Goal: Task Accomplishment & Management: Use online tool/utility

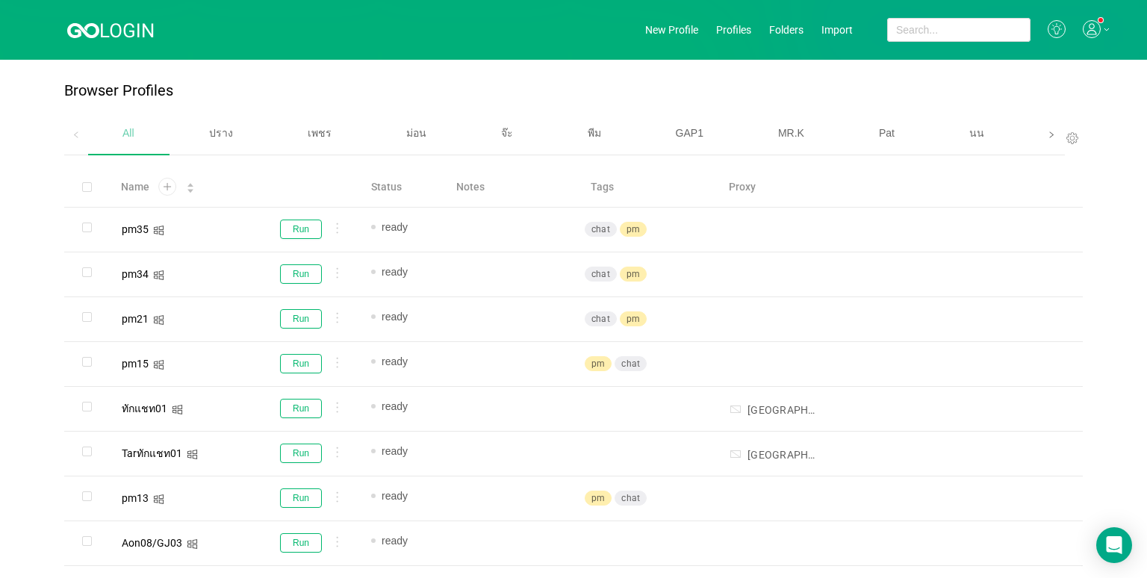
click at [895, 134] on icon "icon: right" at bounding box center [1050, 134] width 7 height 7
click at [801, 132] on span "เบนซ์" at bounding box center [811, 133] width 25 height 12
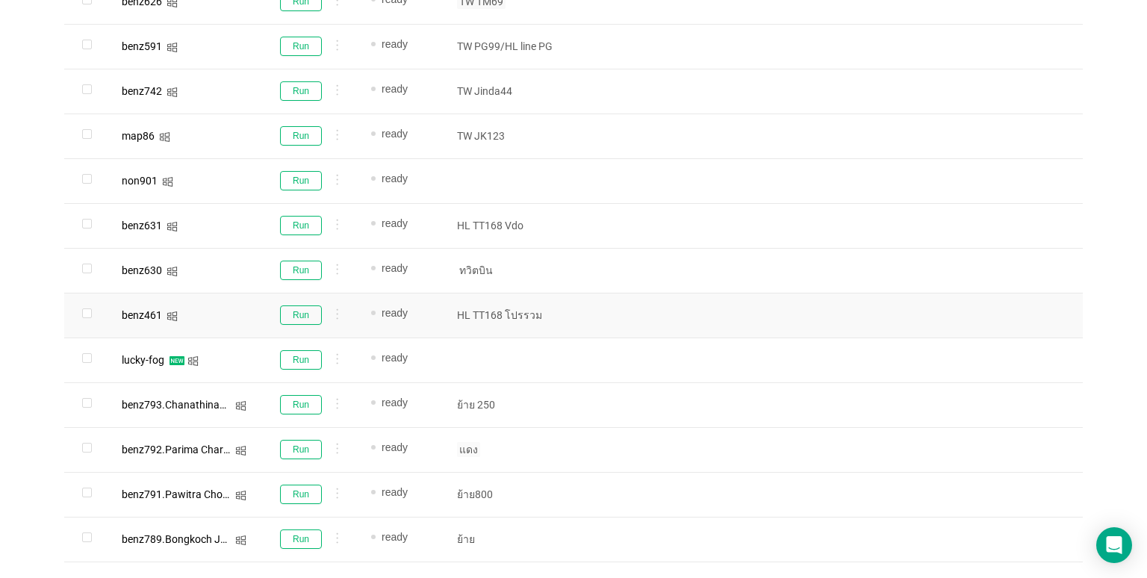
scroll to position [910, 0]
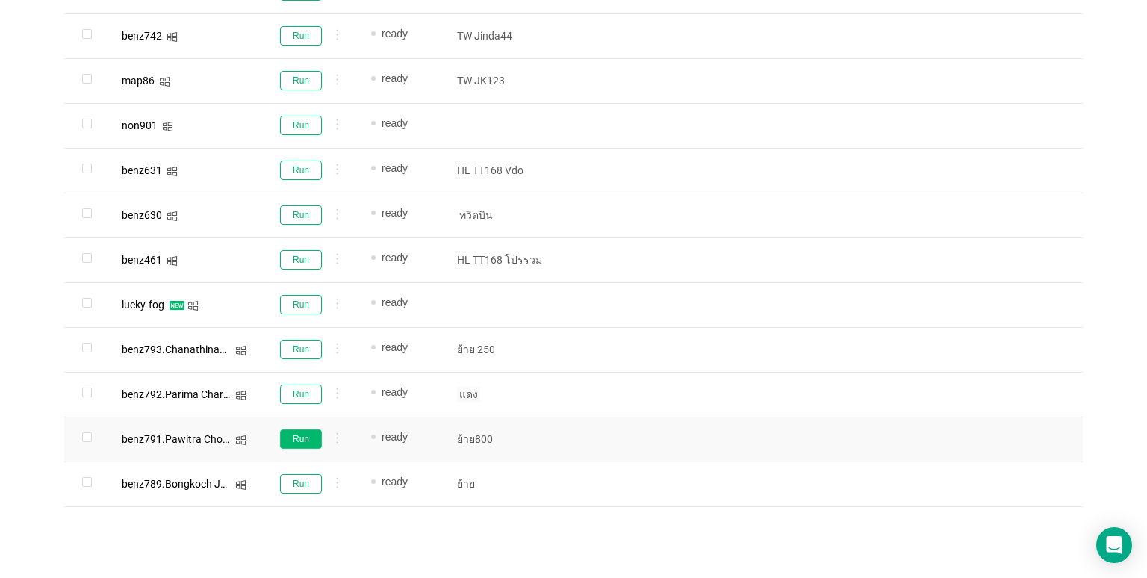
click at [300, 436] on button "Run" at bounding box center [301, 438] width 42 height 19
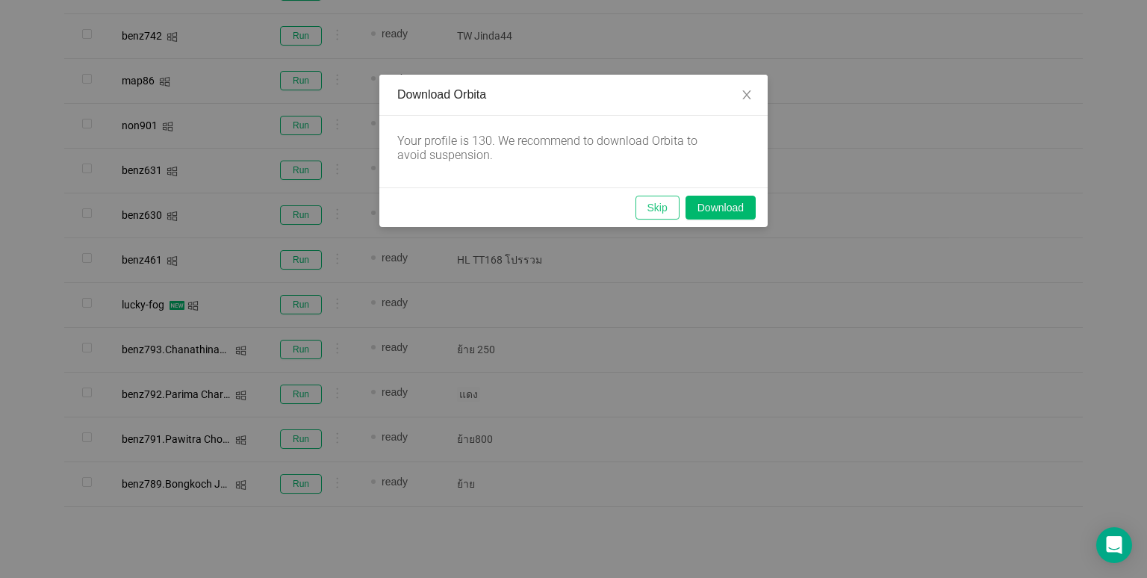
click at [643, 206] on button "Skip" at bounding box center [657, 208] width 44 height 24
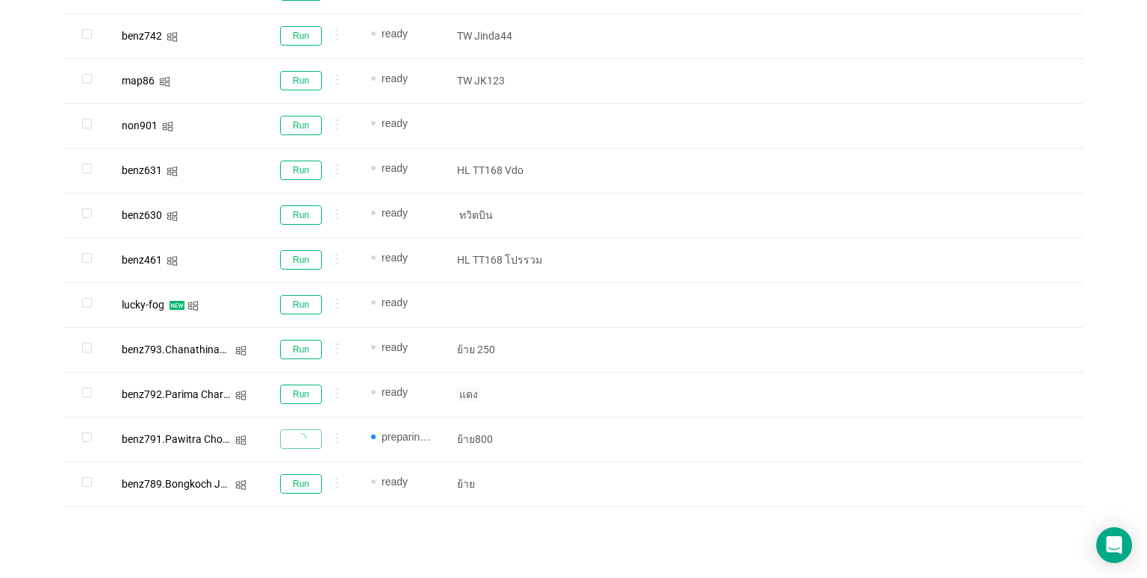
scroll to position [387, 0]
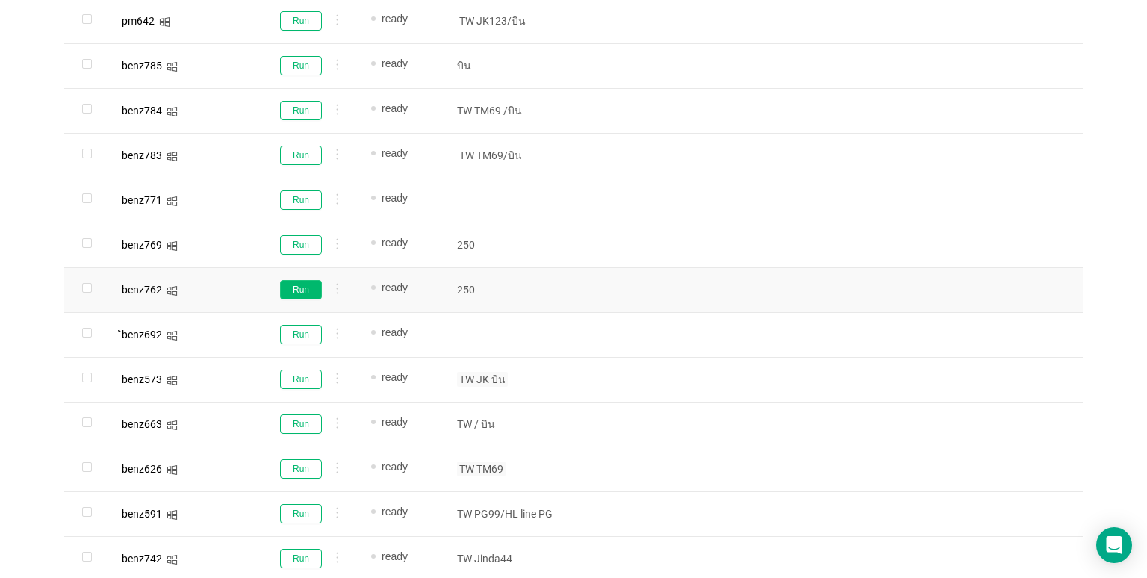
click at [302, 290] on button "Run" at bounding box center [301, 289] width 42 height 19
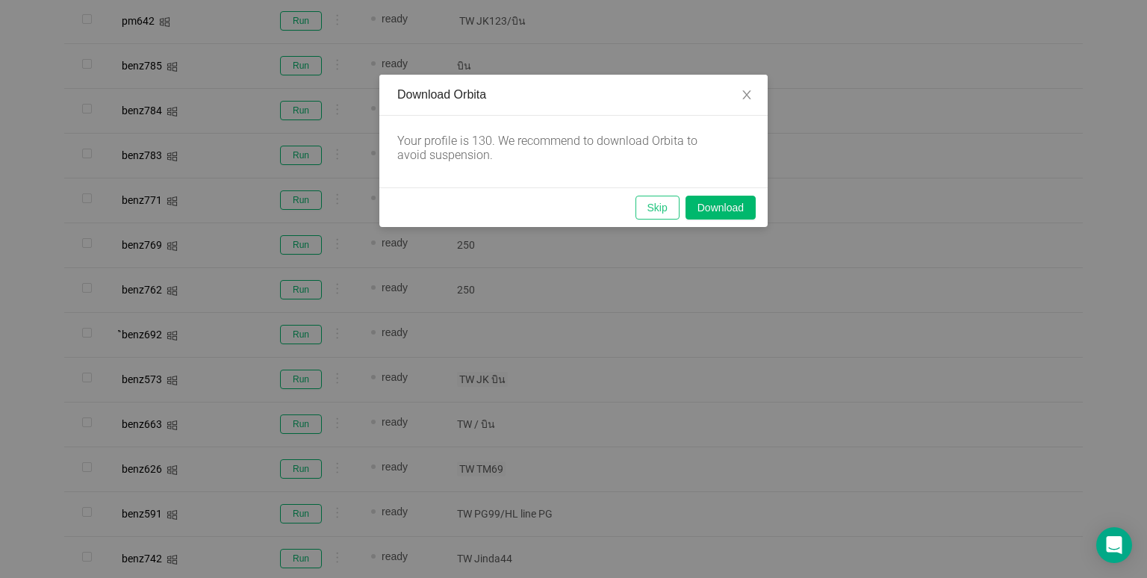
click at [650, 205] on button "Skip" at bounding box center [657, 208] width 44 height 24
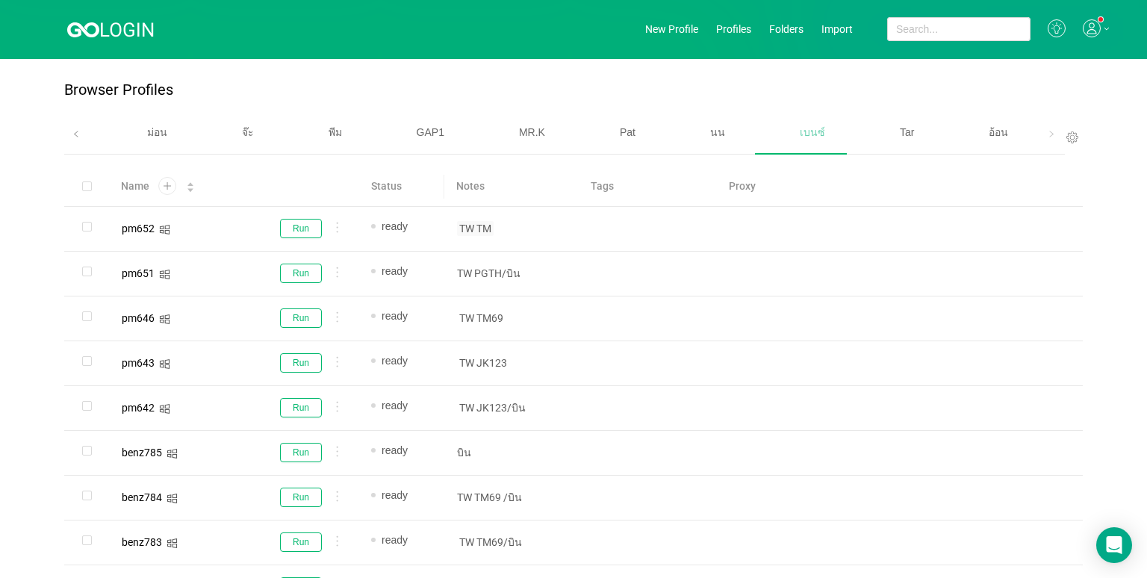
scroll to position [0, 0]
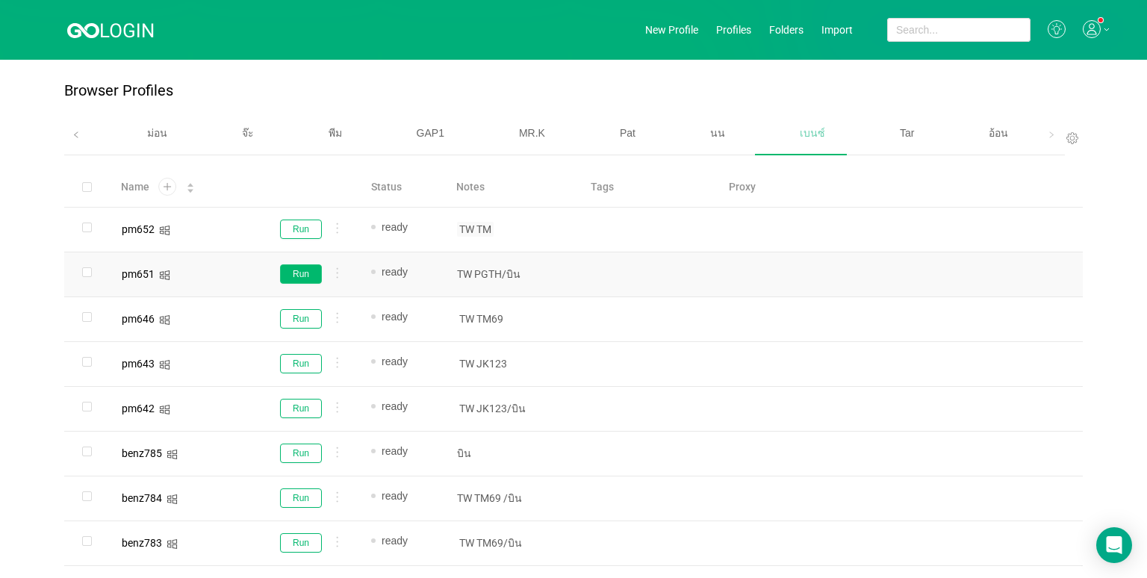
click at [298, 275] on button "Run" at bounding box center [301, 273] width 42 height 19
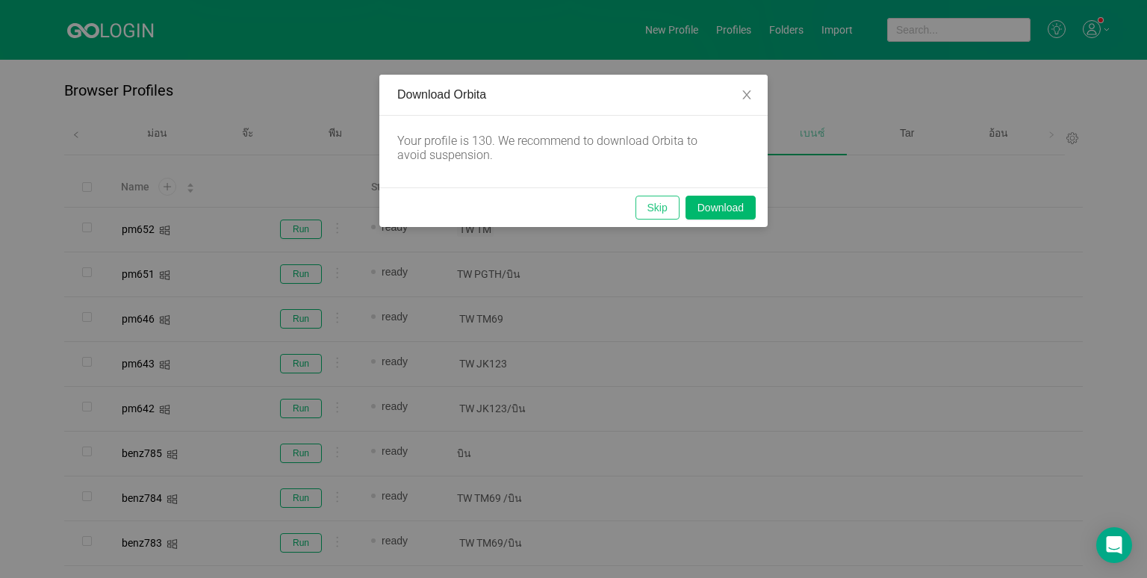
click at [654, 208] on button "Skip" at bounding box center [657, 208] width 44 height 24
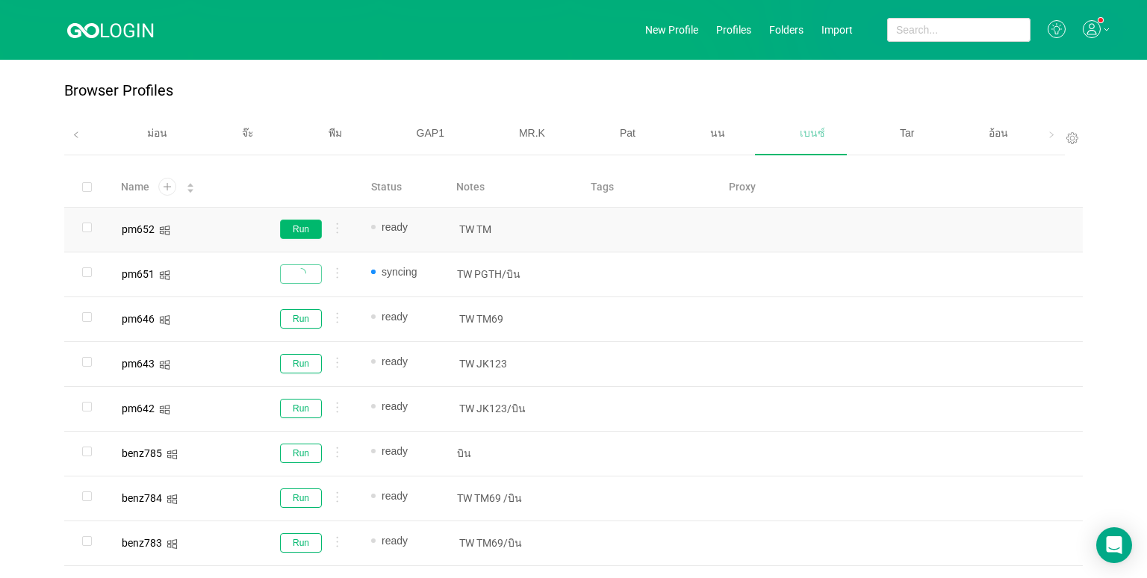
click at [302, 226] on button "Run" at bounding box center [301, 228] width 42 height 19
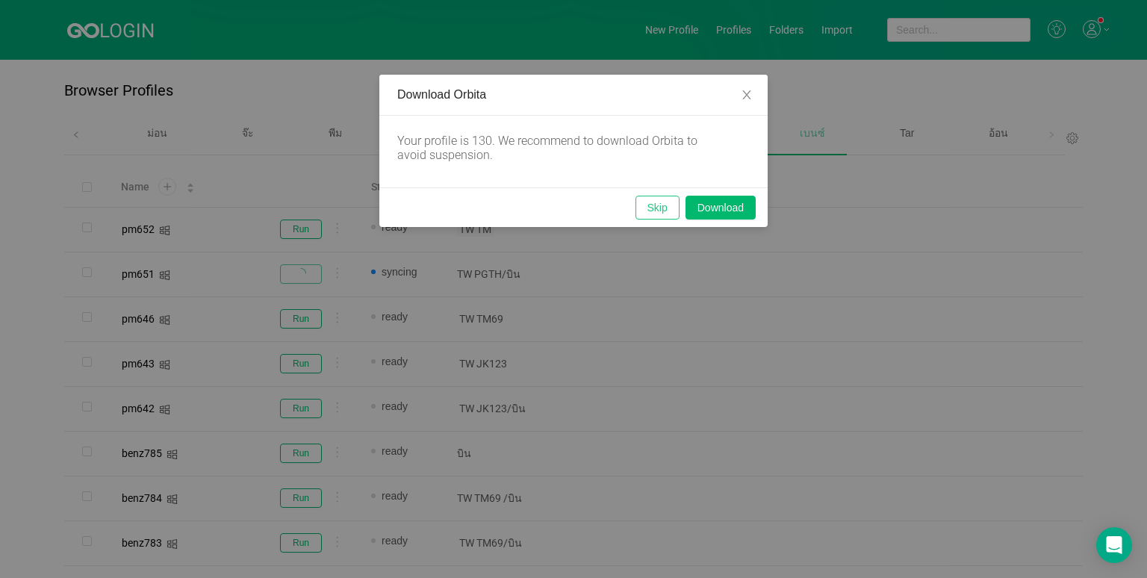
click at [657, 197] on button "Skip" at bounding box center [657, 208] width 44 height 24
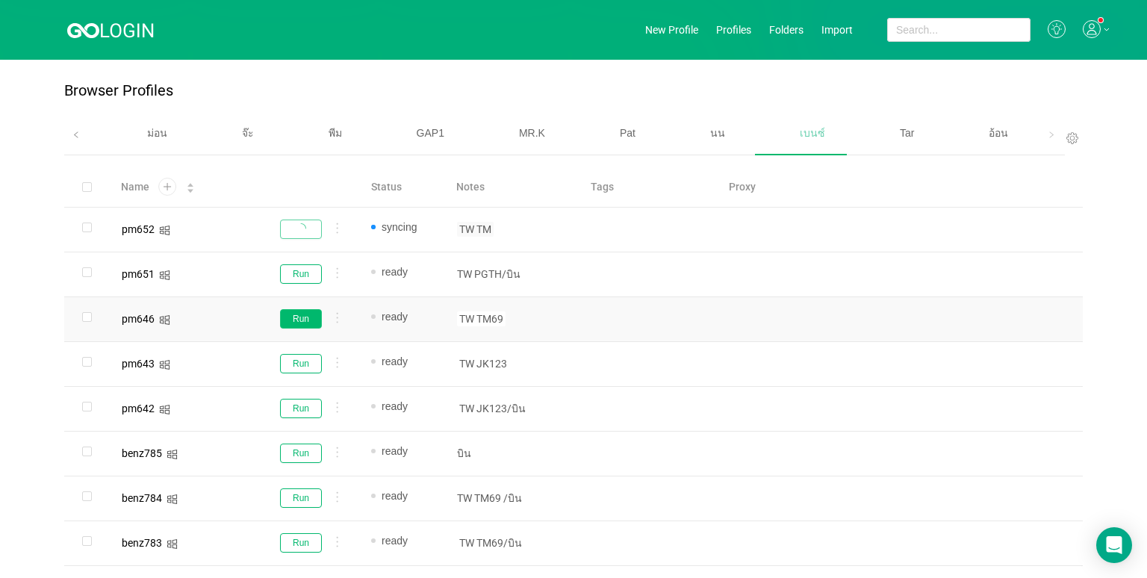
click at [299, 316] on button "Run" at bounding box center [301, 318] width 42 height 19
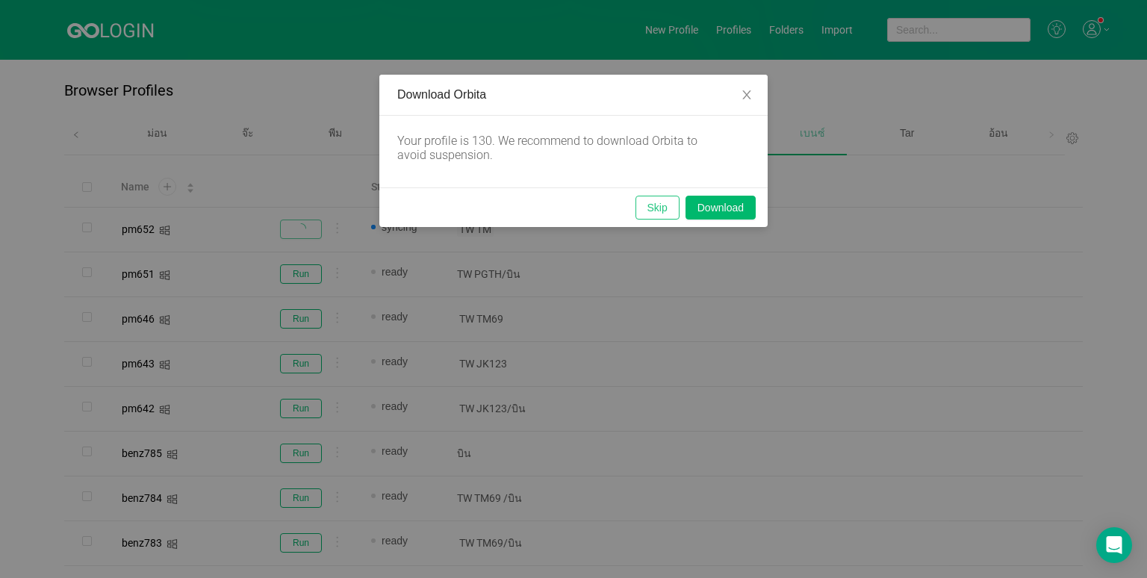
click at [652, 203] on button "Skip" at bounding box center [657, 208] width 44 height 24
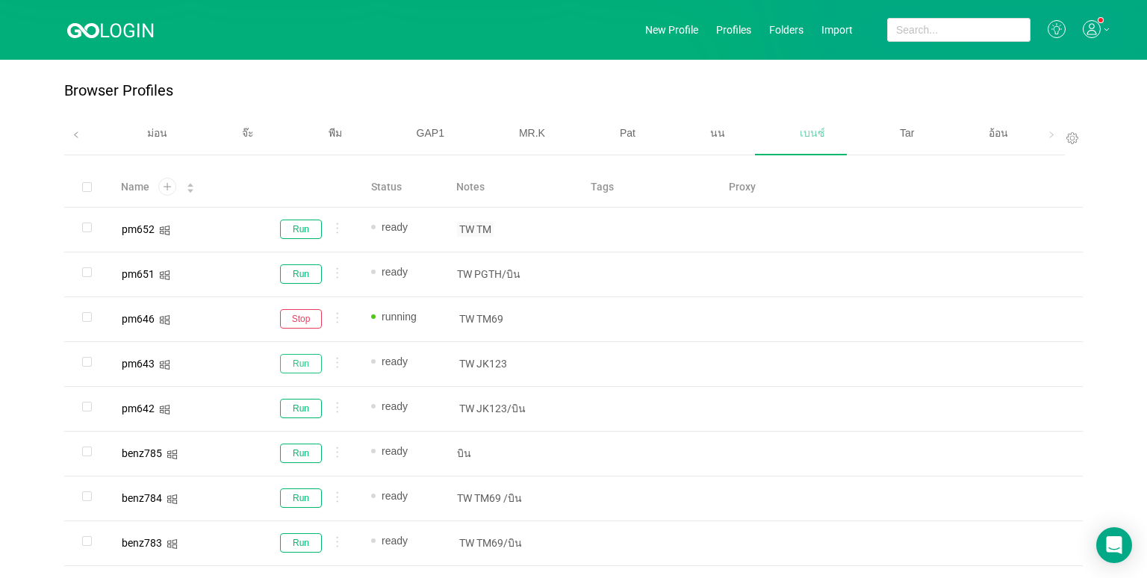
click at [307, 355] on button "Run" at bounding box center [301, 363] width 42 height 19
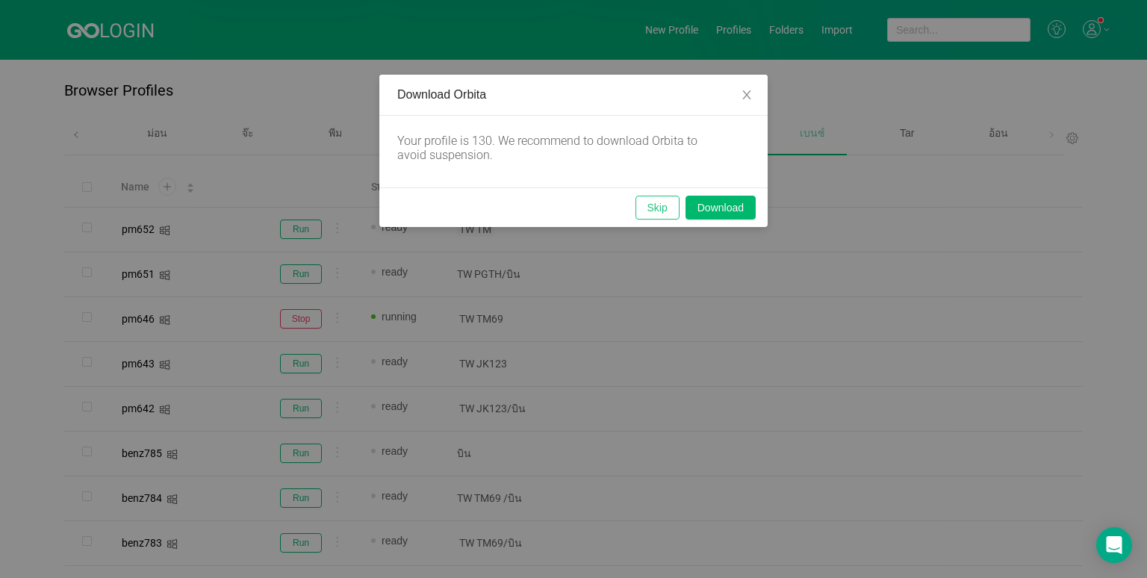
click at [649, 202] on button "Skip" at bounding box center [657, 208] width 44 height 24
